Goal: Information Seeking & Learning: Learn about a topic

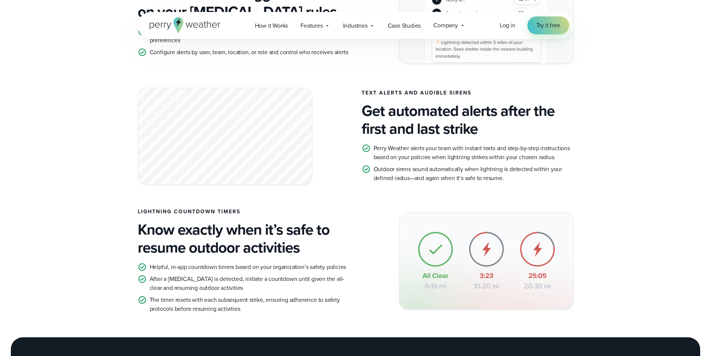
scroll to position [597, 0]
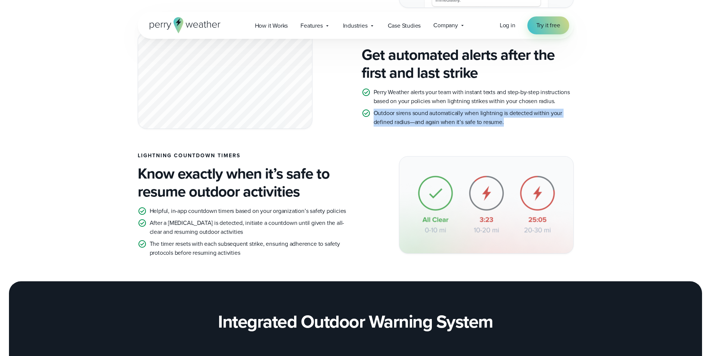
drag, startPoint x: 375, startPoint y: 113, endPoint x: 508, endPoint y: 128, distance: 133.0
click at [508, 128] on div "TEXT ALERTS AND AUDIBLE SIRENS Get automated alerts after the first and last st…" at bounding box center [356, 80] width 436 height 97
copy p "Outdoor sirens sound automatically when lightning is detected within your defin…"
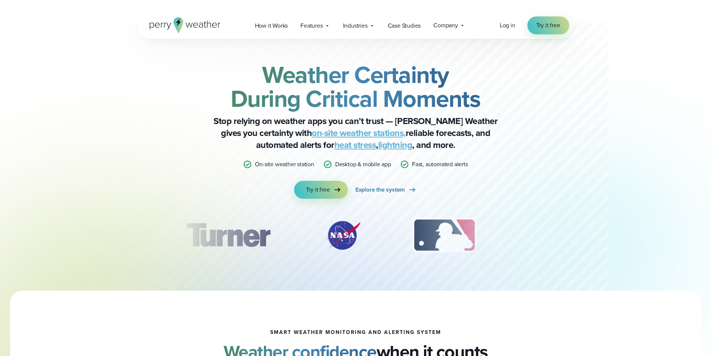
click at [518, 27] on div "Log in Try it free" at bounding box center [534, 25] width 69 height 18
click at [508, 26] on span "Log in" at bounding box center [508, 25] width 16 height 9
